Goal: Information Seeking & Learning: Learn about a topic

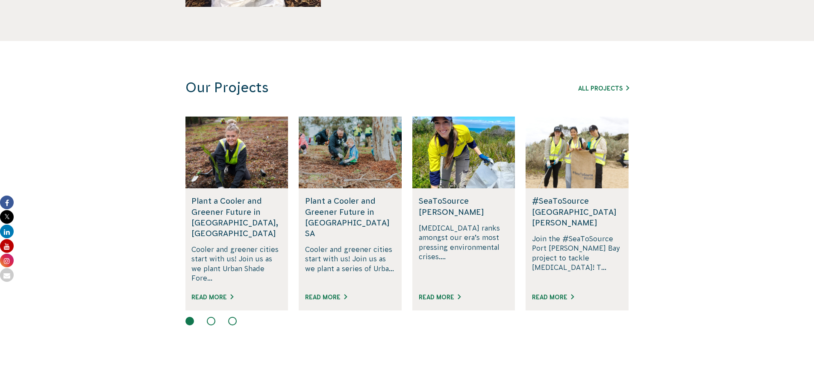
scroll to position [470, 0]
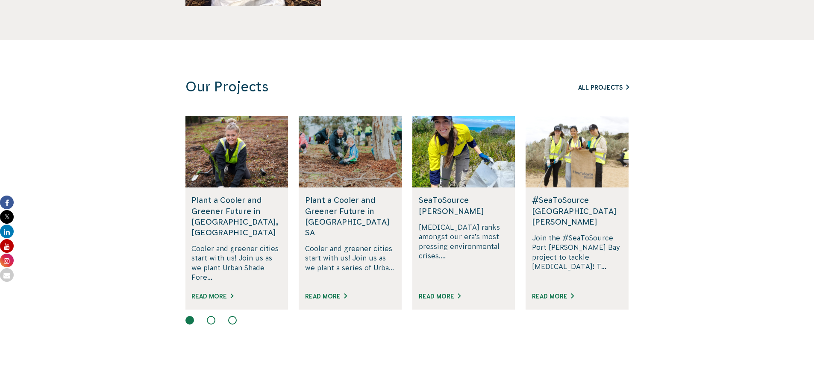
click at [593, 84] on link "All Projects" at bounding box center [603, 87] width 51 height 7
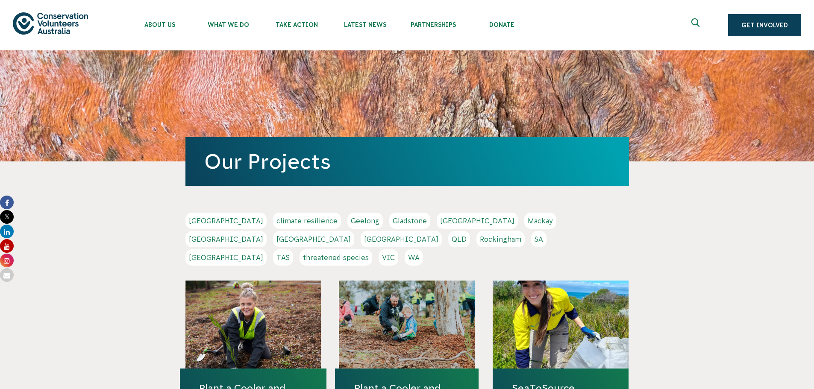
click at [354, 231] on link "NSW" at bounding box center [313, 239] width 81 height 16
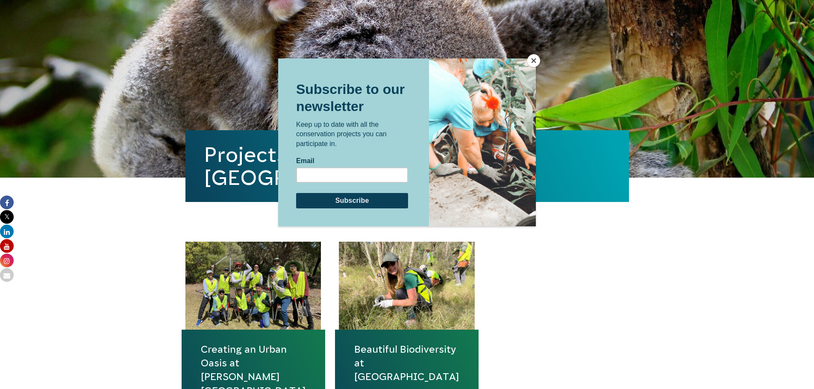
scroll to position [214, 0]
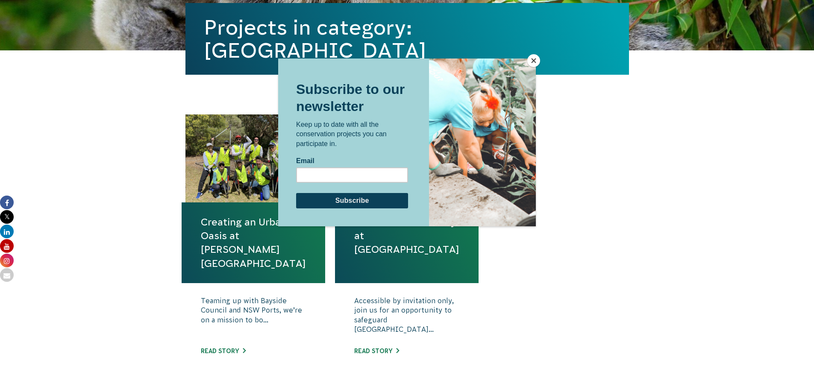
click at [111, 261] on div at bounding box center [407, 194] width 814 height 389
click at [530, 60] on button "Close" at bounding box center [533, 60] width 13 height 13
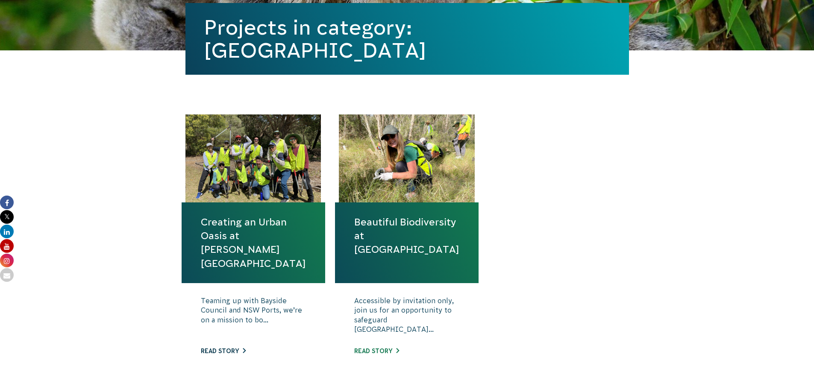
click at [210, 350] on link "Read story" at bounding box center [223, 351] width 45 height 7
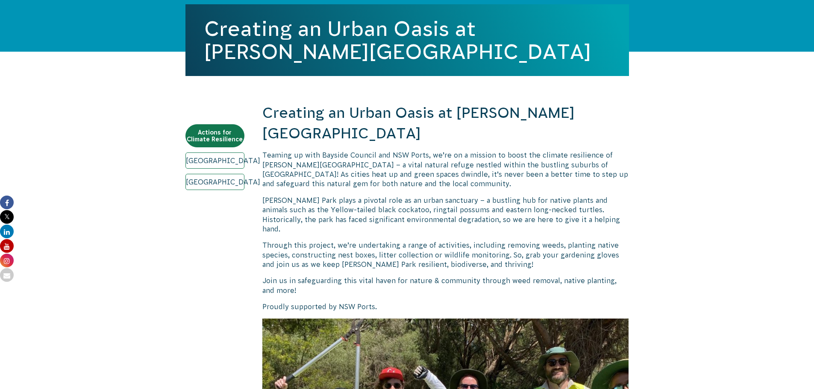
scroll to position [214, 0]
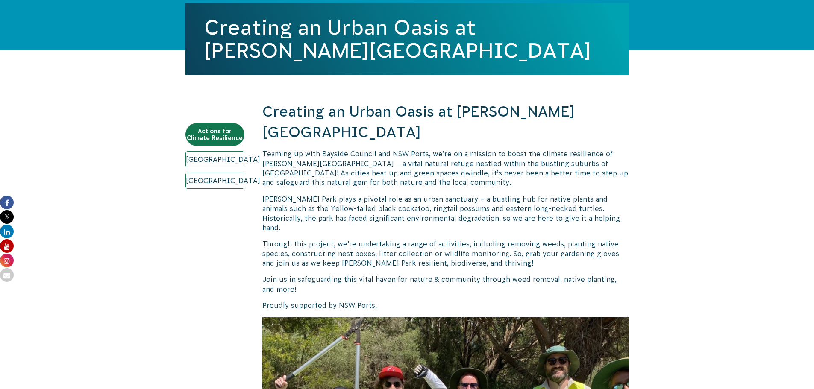
drag, startPoint x: 379, startPoint y: 133, endPoint x: 352, endPoint y: 206, distance: 77.5
drag, startPoint x: 353, startPoint y: 253, endPoint x: 273, endPoint y: 195, distance: 99.1
click at [346, 275] on p "Join us in safeguarding this vital haven for nature & community through weed re…" at bounding box center [445, 284] width 367 height 19
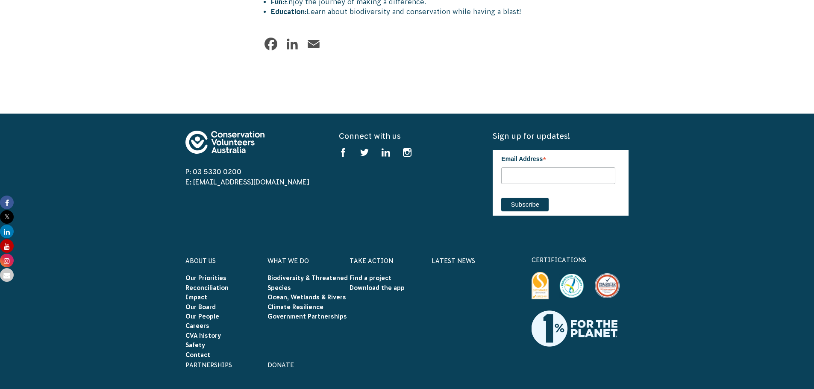
scroll to position [1130, 0]
